Goal: Transaction & Acquisition: Purchase product/service

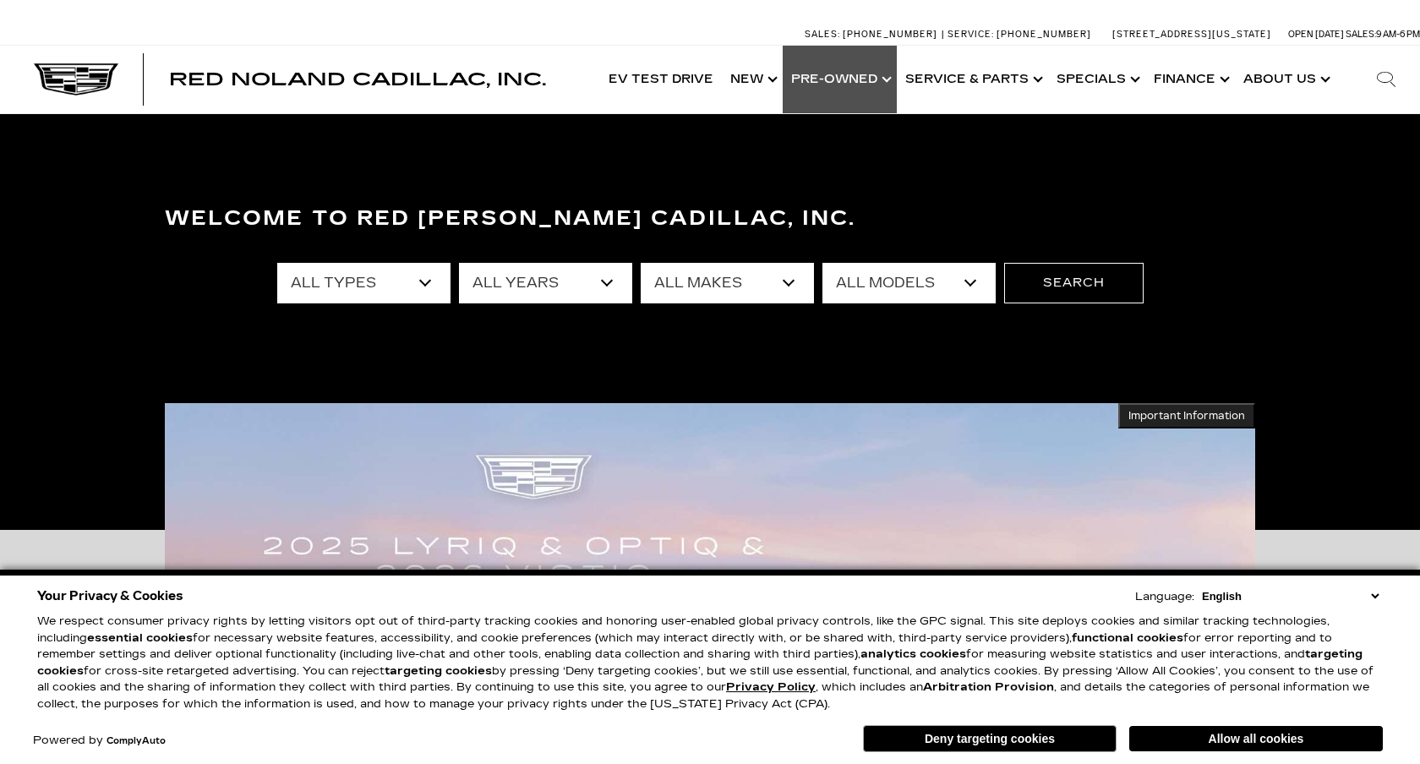
click at [829, 86] on link "Show Pre-Owned" at bounding box center [840, 80] width 114 height 68
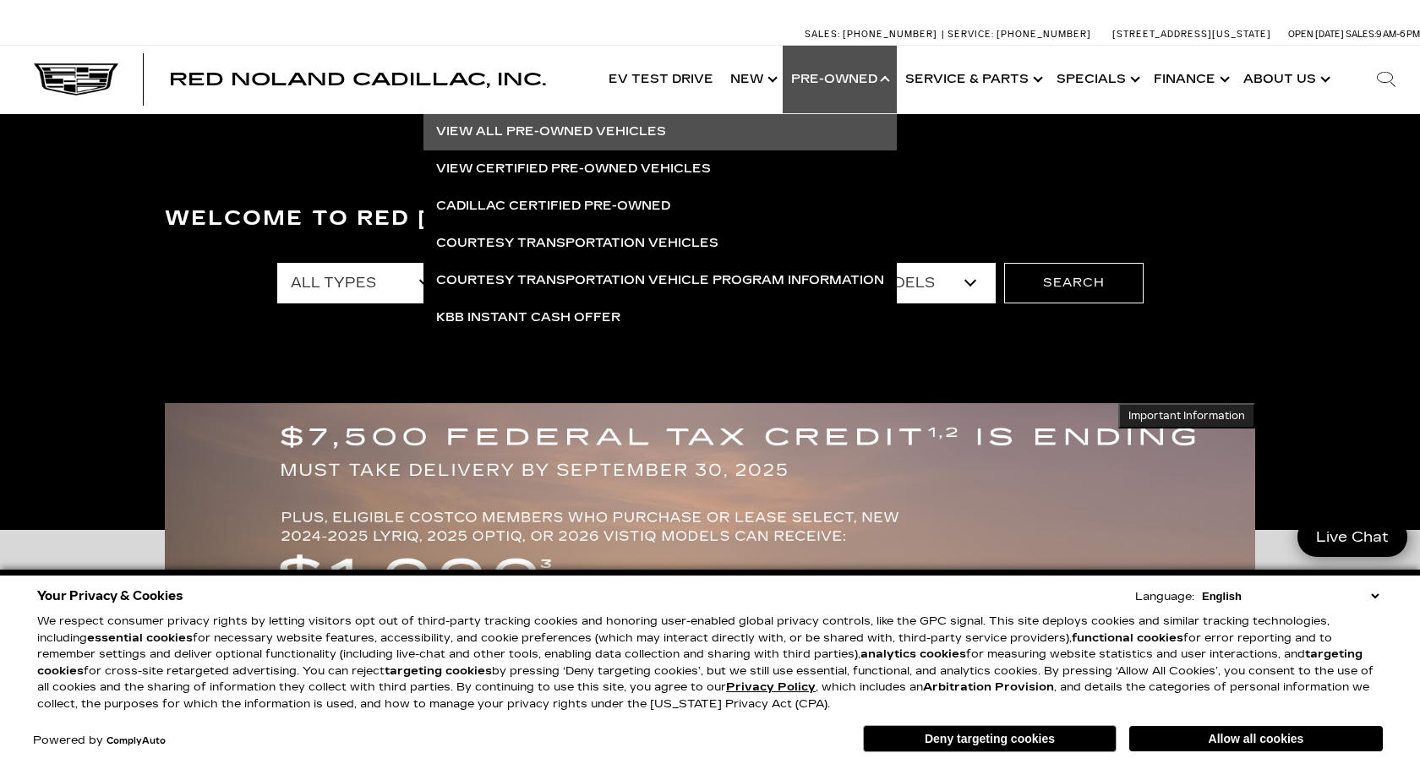
click at [618, 136] on link "View All Pre-Owned Vehicles" at bounding box center [659, 131] width 473 height 37
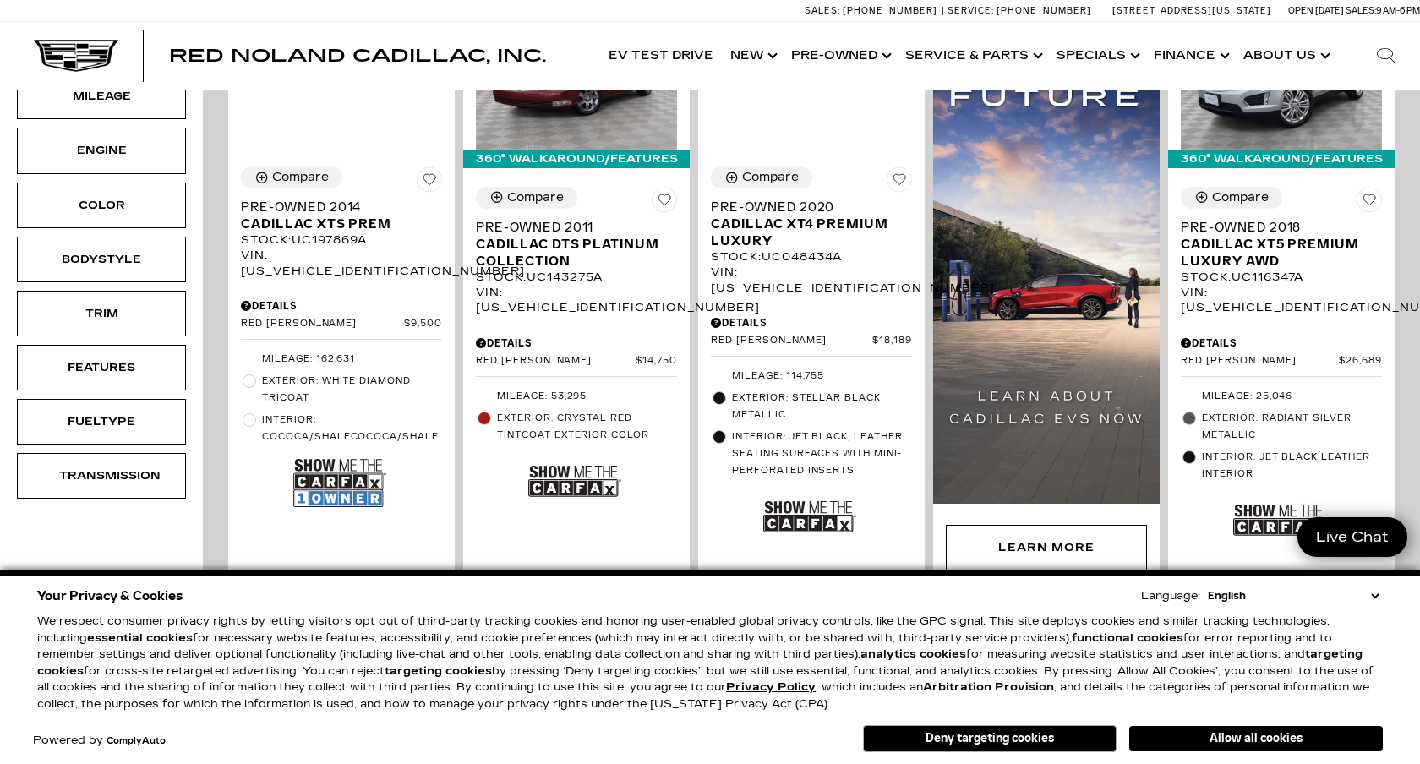
scroll to position [484, 0]
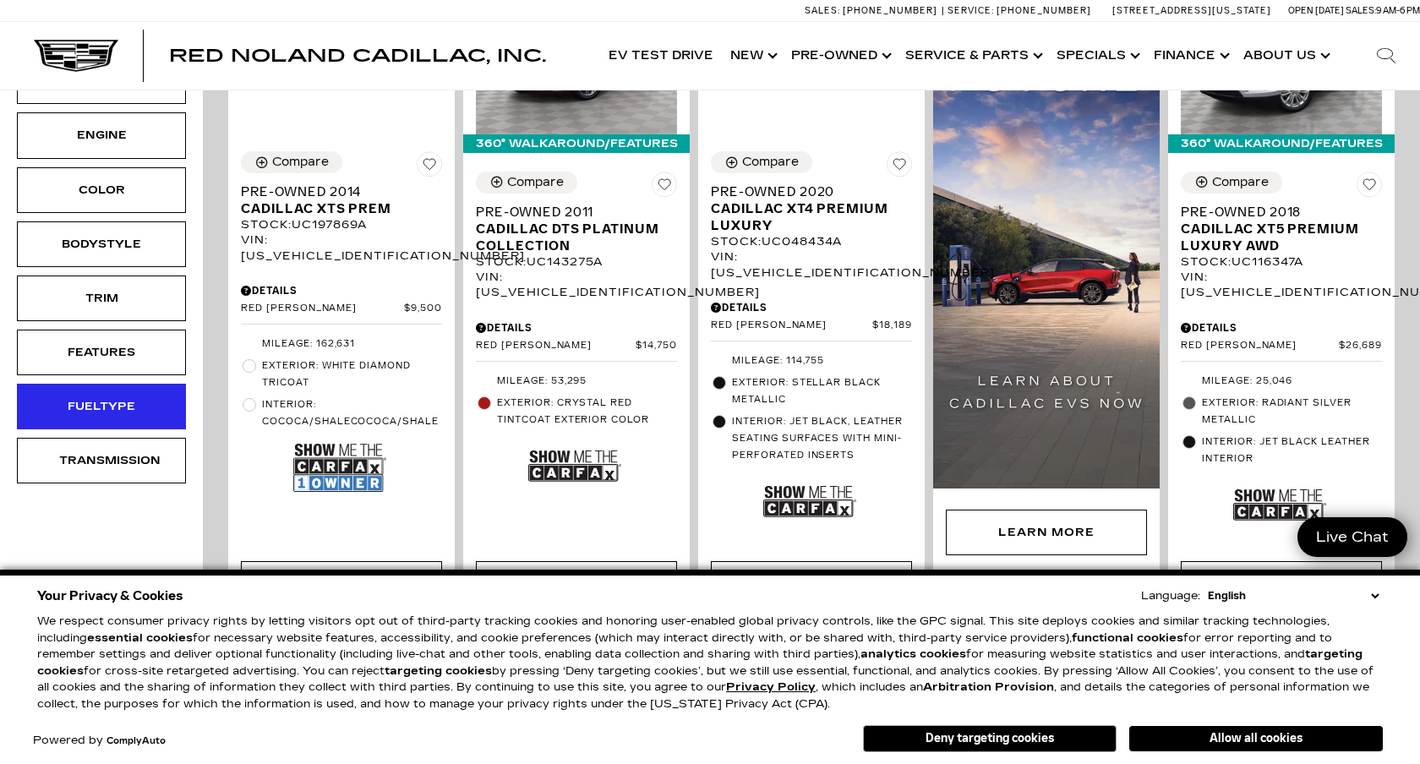
click at [116, 399] on div "Fueltype" at bounding box center [101, 406] width 85 height 19
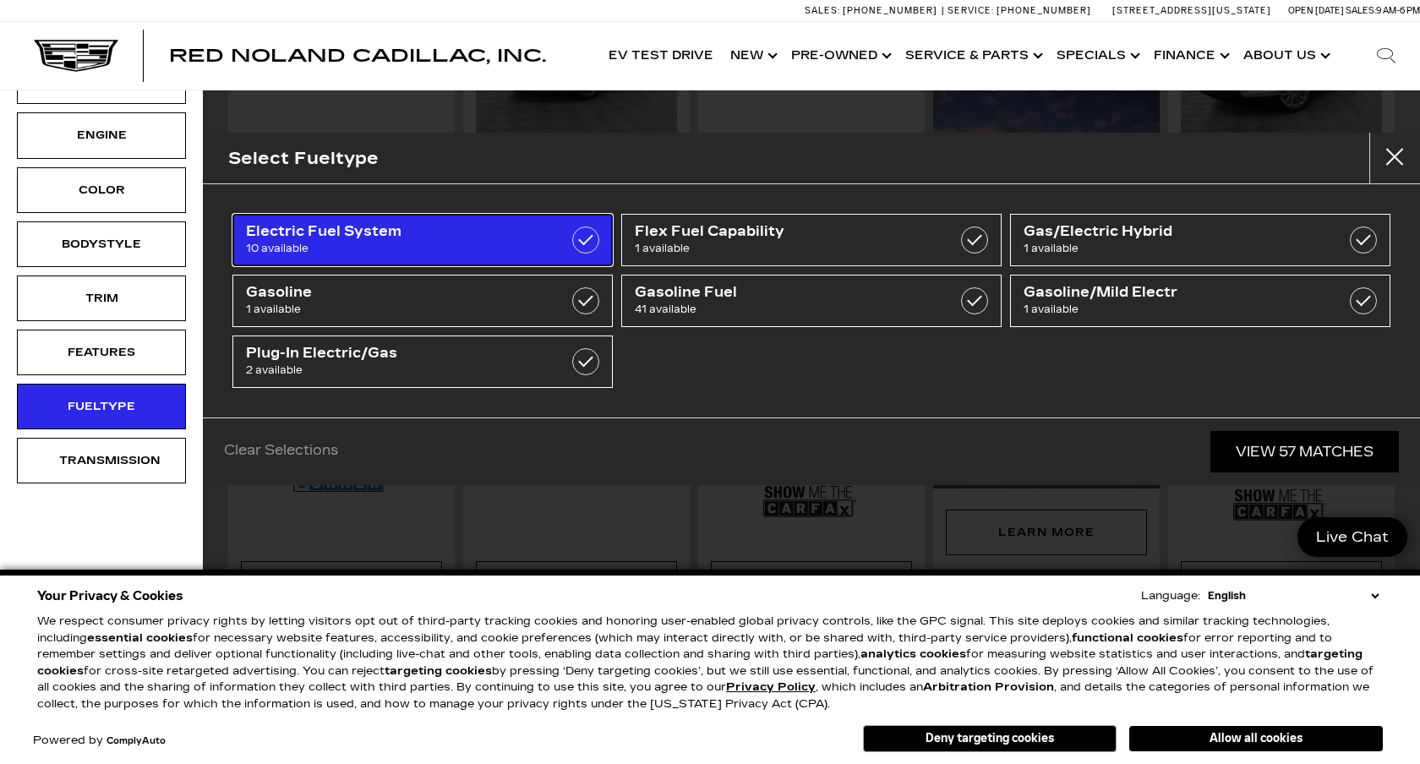
click at [514, 243] on span "10 available" at bounding box center [396, 248] width 300 height 17
type input "$52,500"
checkbox input "true"
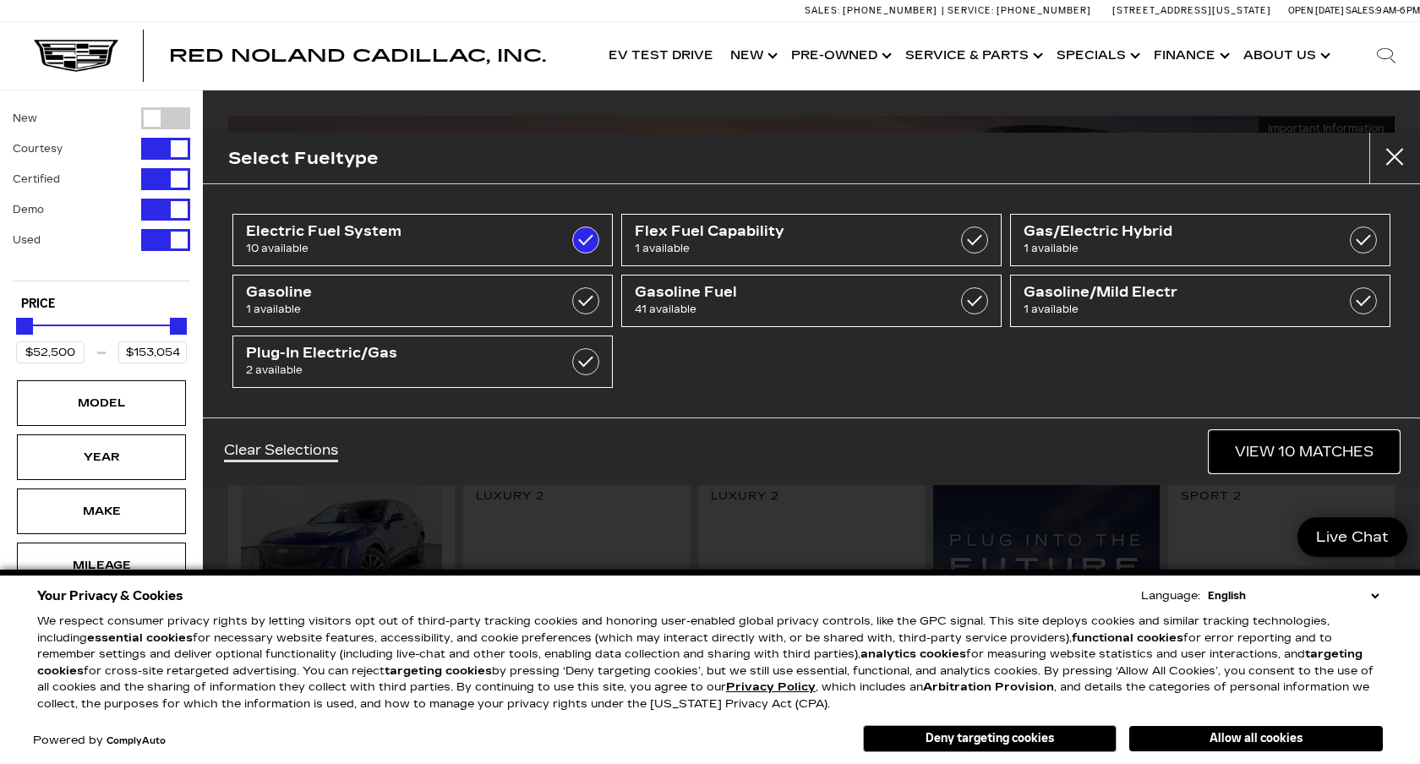
click at [1288, 471] on link "View 10 Matches" at bounding box center [1303, 451] width 189 height 41
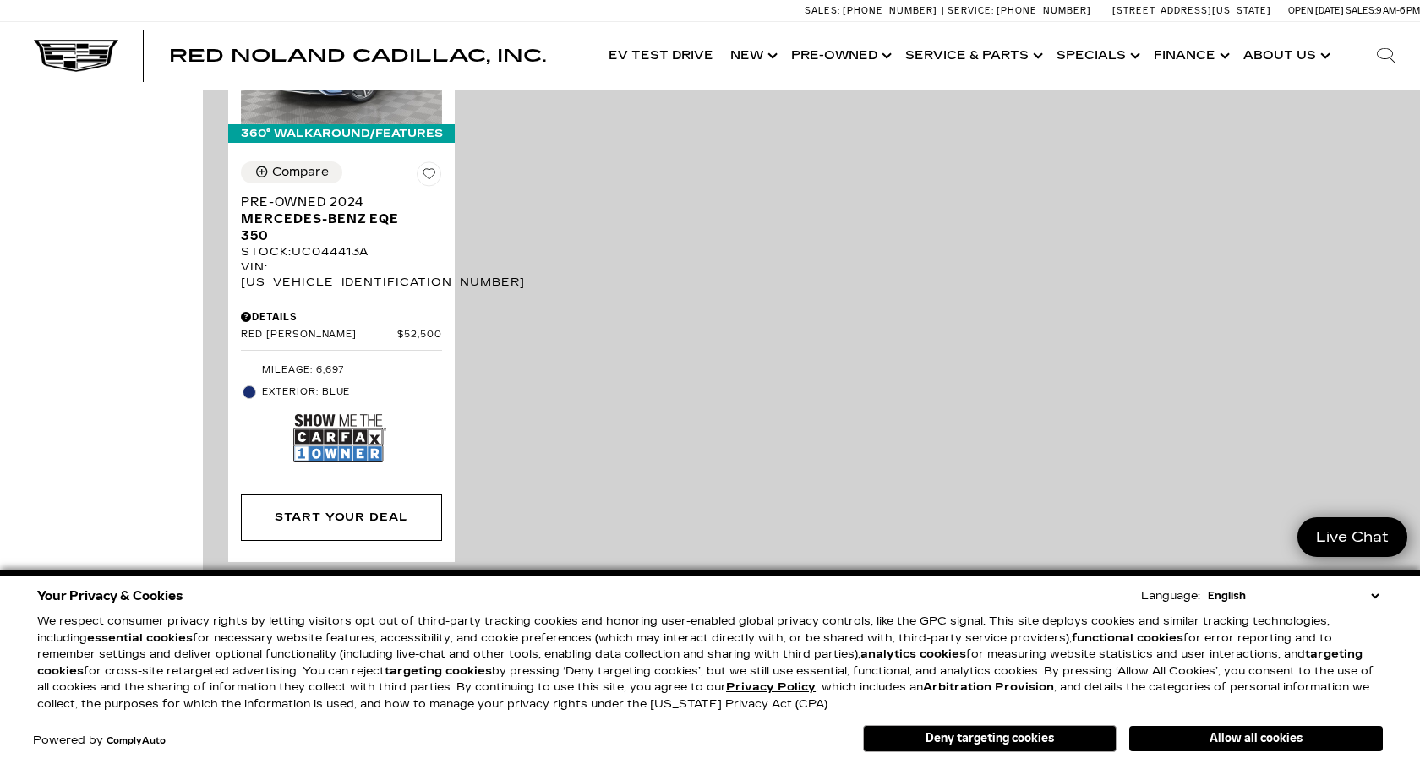
scroll to position [2396, 0]
